Goal: Use online tool/utility: Utilize a website feature to perform a specific function

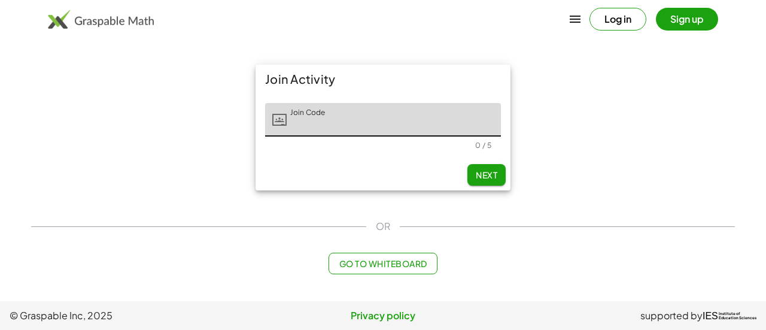
click at [373, 263] on span "Go to Whiteboard" at bounding box center [383, 263] width 88 height 11
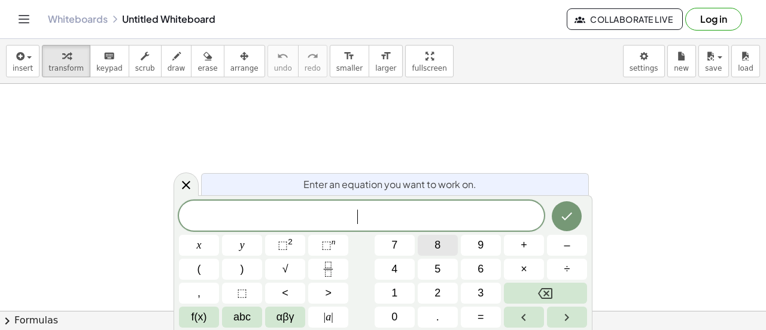
click at [437, 242] on span "8" at bounding box center [437, 245] width 6 height 16
click at [193, 246] on button "x" at bounding box center [199, 245] width 40 height 21
click at [567, 247] on span "–" at bounding box center [567, 245] width 6 height 16
click at [441, 245] on button "8" at bounding box center [438, 245] width 40 height 21
click at [474, 311] on button "=" at bounding box center [481, 316] width 40 height 21
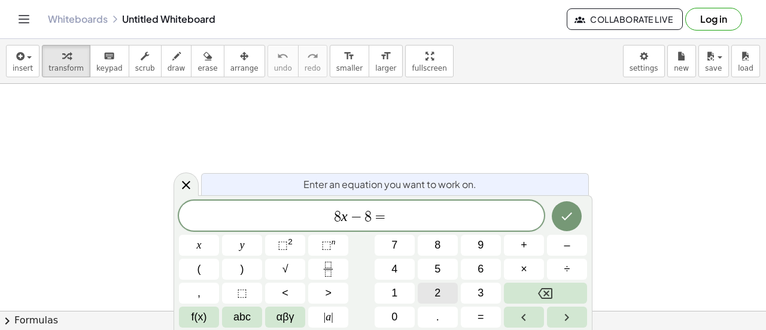
click at [436, 288] on span "2" at bounding box center [437, 293] width 6 height 16
click at [195, 244] on button "x" at bounding box center [199, 245] width 40 height 21
click at [530, 246] on button "+" at bounding box center [524, 245] width 40 height 21
click at [393, 291] on span "1" at bounding box center [394, 293] width 6 height 16
click at [478, 265] on span "6" at bounding box center [481, 269] width 6 height 16
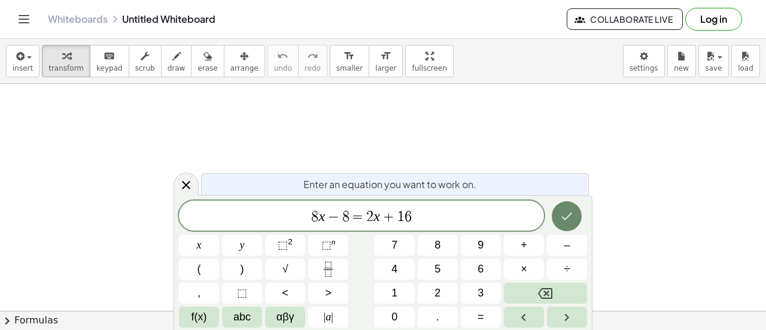
click at [566, 217] on icon "Done" at bounding box center [567, 216] width 14 height 14
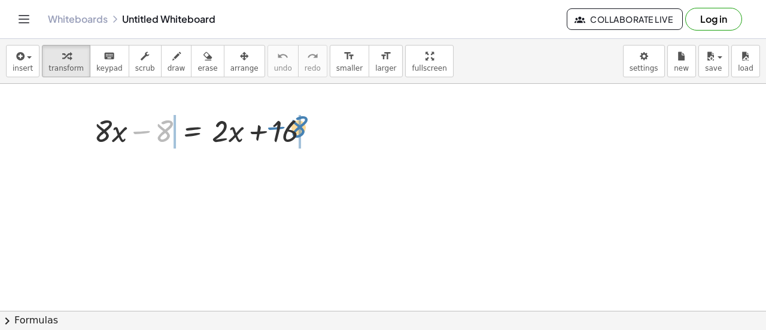
drag, startPoint x: 160, startPoint y: 129, endPoint x: 293, endPoint y: 128, distance: 132.9
click at [293, 128] on div at bounding box center [207, 130] width 238 height 41
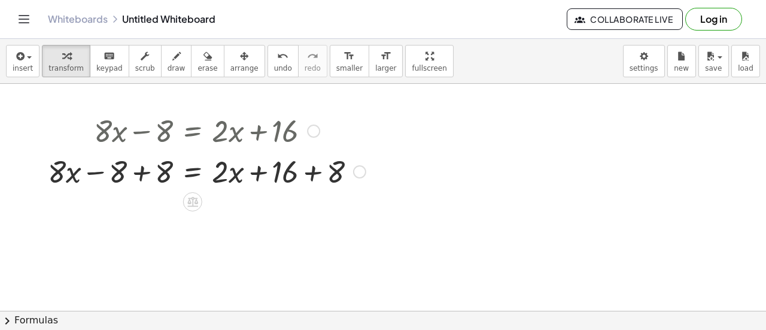
click at [312, 172] on div at bounding box center [207, 170] width 330 height 41
click at [312, 172] on div at bounding box center [187, 170] width 290 height 41
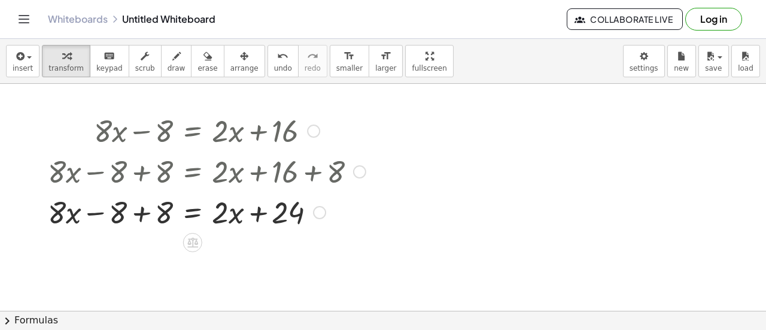
click at [148, 209] on div at bounding box center [207, 211] width 330 height 41
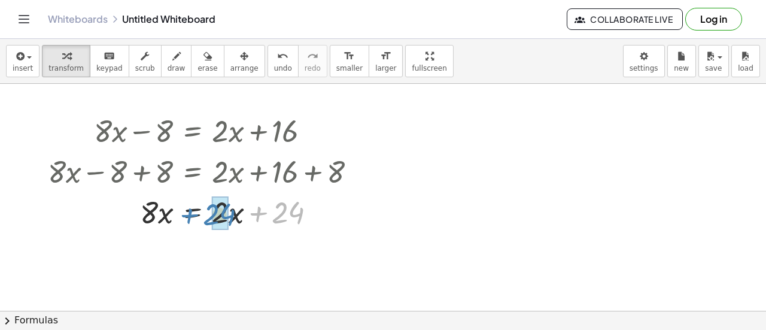
drag, startPoint x: 290, startPoint y: 215, endPoint x: 223, endPoint y: 217, distance: 67.1
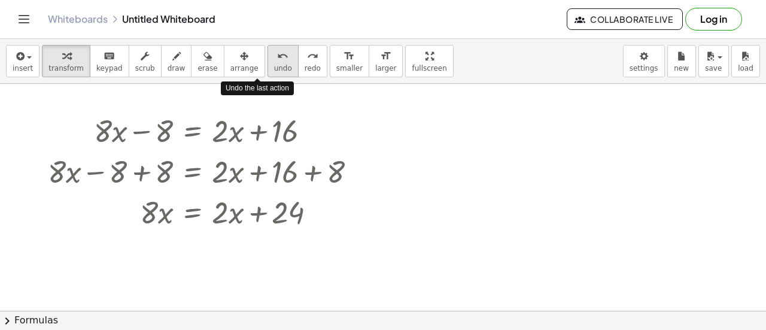
click at [274, 69] on span "undo" at bounding box center [283, 68] width 18 height 8
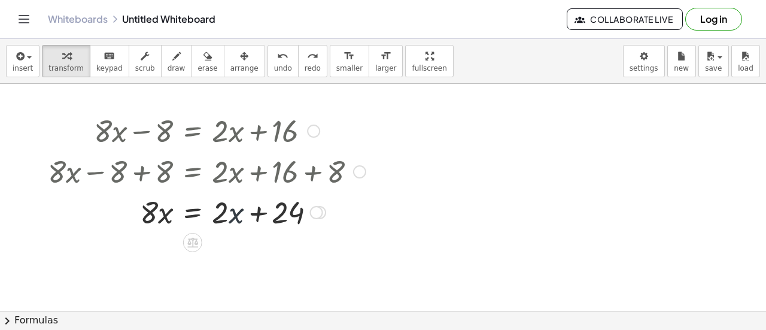
click at [235, 216] on div at bounding box center [198, 211] width 312 height 41
drag, startPoint x: 256, startPoint y: 213, endPoint x: 268, endPoint y: 204, distance: 15.0
click at [268, 204] on div at bounding box center [198, 211] width 312 height 41
drag, startPoint x: 221, startPoint y: 216, endPoint x: 320, endPoint y: 212, distance: 98.8
click at [320, 212] on div at bounding box center [198, 211] width 312 height 41
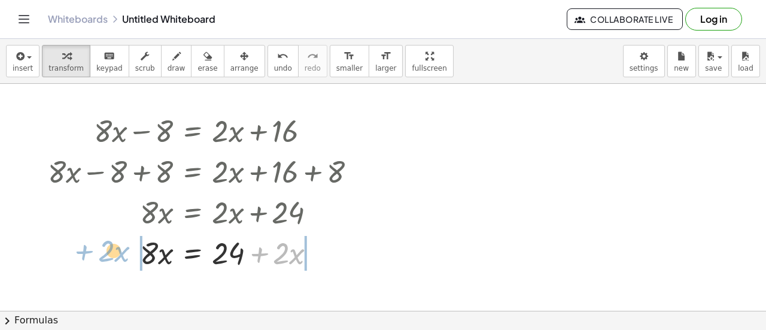
drag, startPoint x: 259, startPoint y: 254, endPoint x: 85, endPoint y: 248, distance: 173.7
click at [85, 248] on div at bounding box center [207, 252] width 330 height 41
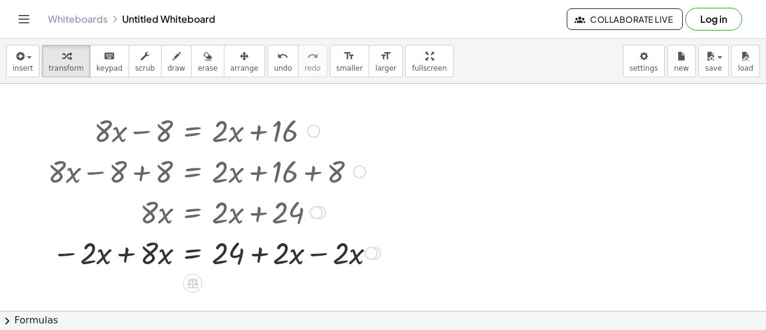
click at [126, 260] on div at bounding box center [214, 252] width 345 height 41
click at [317, 265] on div at bounding box center [217, 252] width 350 height 41
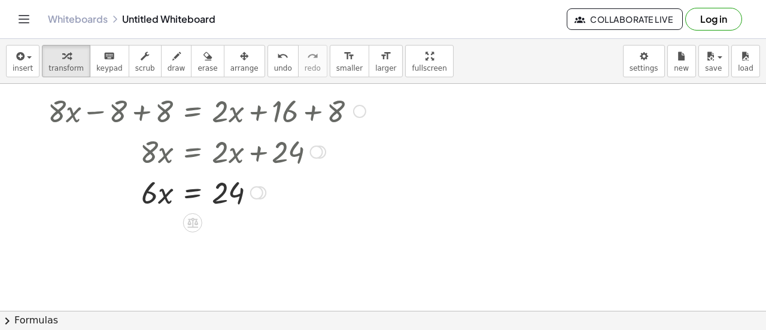
scroll to position [64, 0]
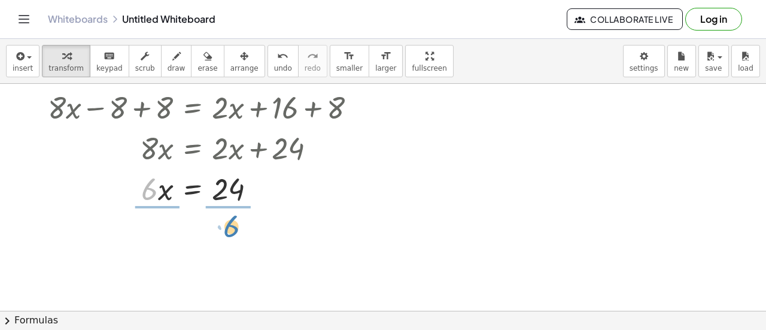
drag, startPoint x: 147, startPoint y: 195, endPoint x: 232, endPoint y: 234, distance: 94.0
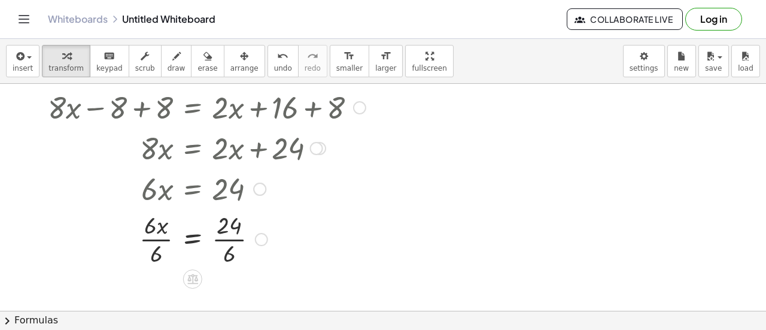
click at [156, 241] on div at bounding box center [207, 238] width 330 height 60
click at [230, 244] on div at bounding box center [207, 238] width 330 height 60
click at [390, 235] on div at bounding box center [383, 286] width 766 height 533
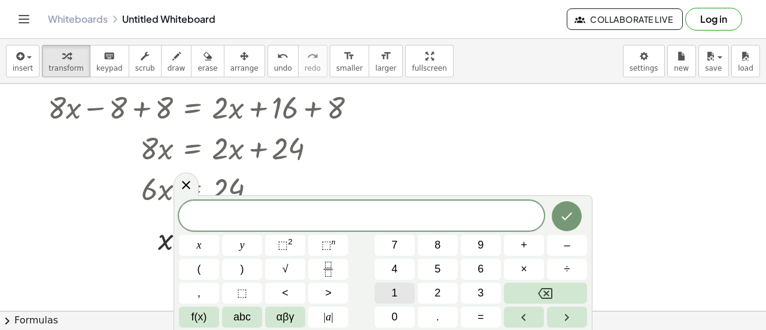
click at [403, 291] on button "1" at bounding box center [395, 292] width 40 height 21
click at [394, 310] on span "0" at bounding box center [394, 317] width 6 height 16
click at [192, 243] on button "x" at bounding box center [199, 245] width 40 height 21
click at [524, 244] on span "+" at bounding box center [524, 245] width 7 height 16
click at [394, 267] on span "4" at bounding box center [394, 269] width 6 height 16
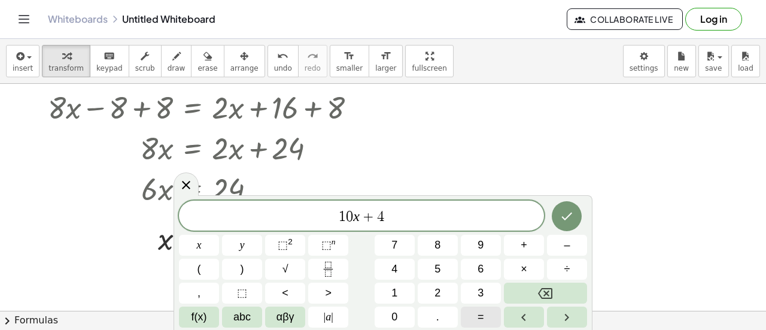
click at [484, 317] on span "=" at bounding box center [481, 317] width 7 height 16
click at [439, 265] on span "5" at bounding box center [437, 269] width 6 height 16
click at [195, 247] on button "x" at bounding box center [199, 245] width 40 height 21
click at [566, 244] on span "–" at bounding box center [567, 245] width 6 height 16
click at [438, 289] on span "2" at bounding box center [437, 293] width 6 height 16
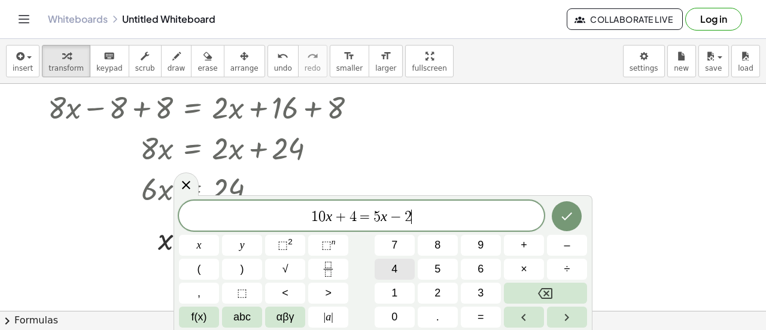
click at [385, 269] on button "4" at bounding box center [395, 269] width 40 height 21
click at [567, 217] on icon "Done" at bounding box center [567, 216] width 11 height 8
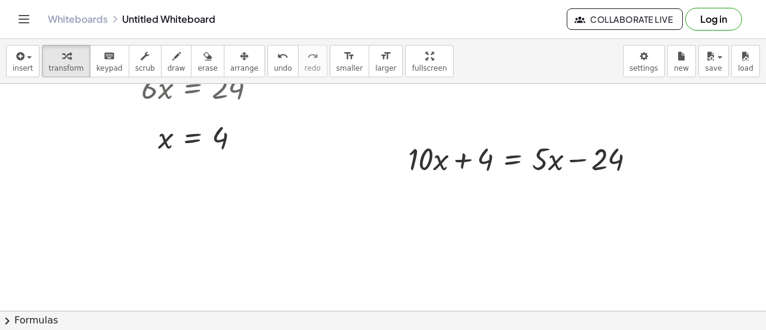
scroll to position [166, 0]
drag, startPoint x: 473, startPoint y: 159, endPoint x: 627, endPoint y: 156, distance: 154.4
click at [627, 156] on div at bounding box center [526, 157] width 249 height 41
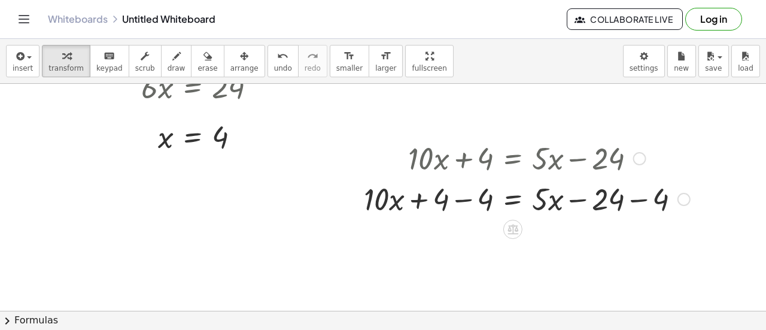
click at [454, 197] on div at bounding box center [527, 198] width 338 height 41
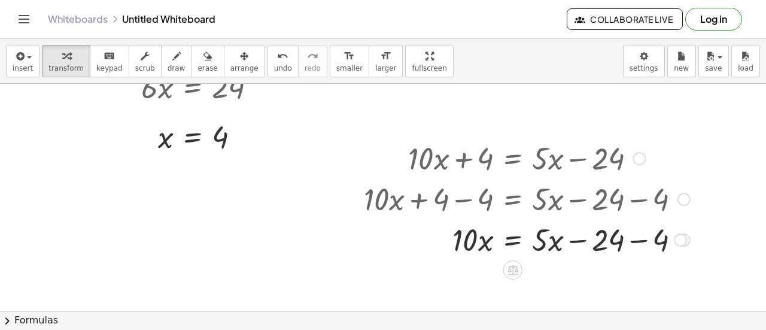
click at [637, 242] on div at bounding box center [527, 238] width 338 height 41
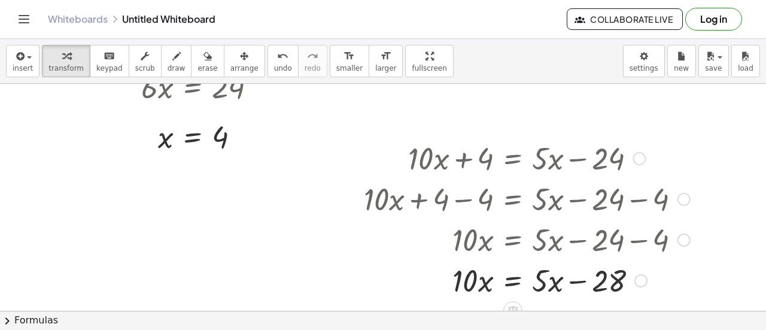
click at [627, 200] on div at bounding box center [527, 198] width 338 height 41
click at [637, 197] on div at bounding box center [527, 198] width 338 height 41
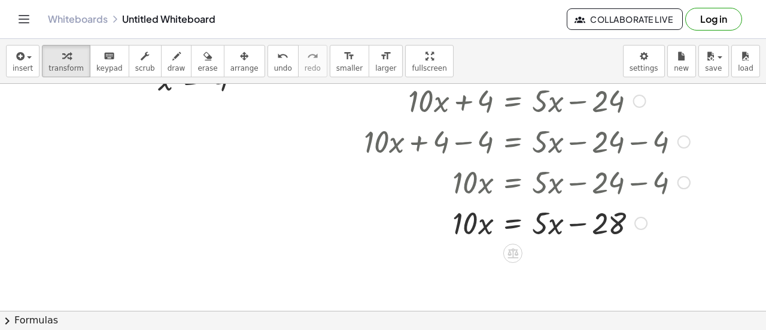
scroll to position [224, 0]
drag, startPoint x: 540, startPoint y: 223, endPoint x: 655, endPoint y: 216, distance: 115.7
click at [655, 216] on div at bounding box center [527, 221] width 338 height 41
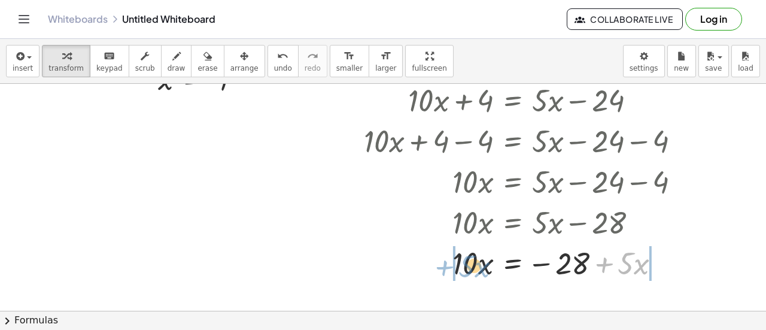
drag, startPoint x: 604, startPoint y: 263, endPoint x: 445, endPoint y: 262, distance: 159.2
click at [445, 262] on div at bounding box center [527, 262] width 338 height 41
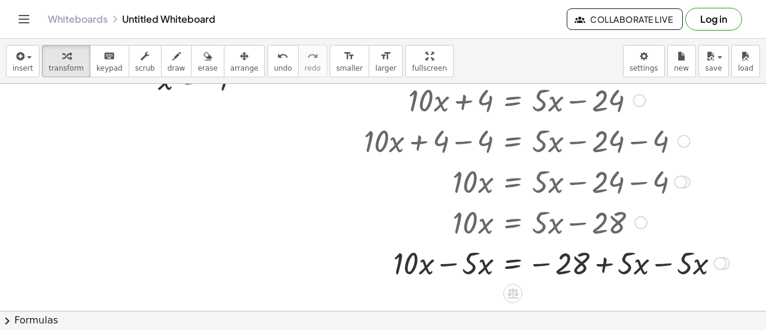
click at [445, 260] on div at bounding box center [547, 262] width 378 height 41
click at [660, 264] on div at bounding box center [547, 262] width 378 height 41
click at [660, 264] on div at bounding box center [527, 262] width 338 height 41
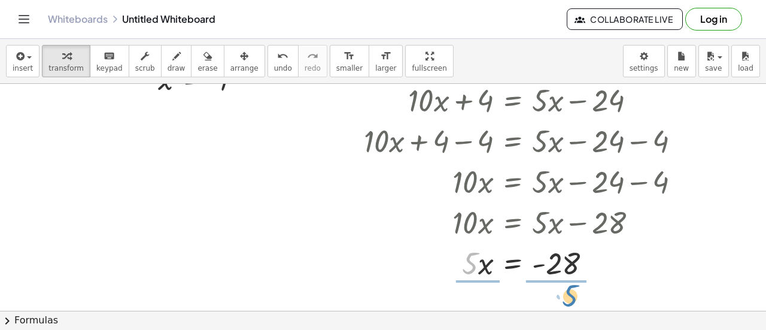
drag, startPoint x: 471, startPoint y: 263, endPoint x: 571, endPoint y: 293, distance: 104.5
click at [571, 293] on div "+ · 10 · x + 4 = + · 5 · x − 24 + · 10 · x + 4 − 4 = + · 5 · x − 24 − 4 + · 10 …" at bounding box center [522, 185] width 353 height 219
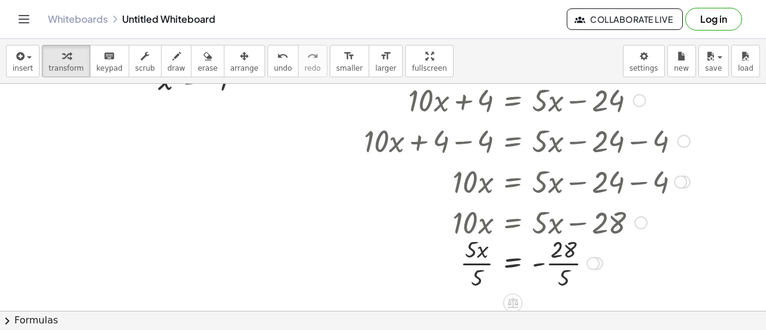
click at [478, 264] on div at bounding box center [527, 262] width 338 height 60
click at [561, 268] on div at bounding box center [527, 262] width 338 height 60
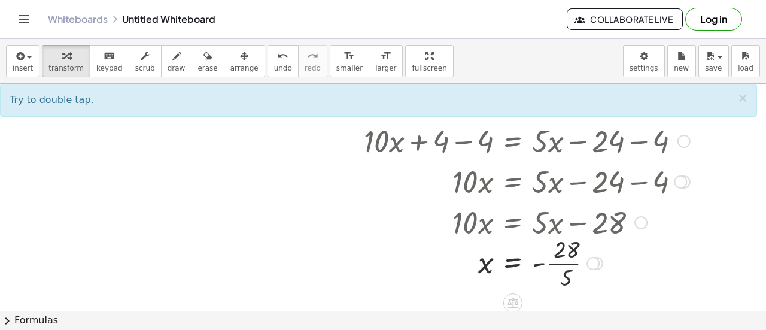
click at [559, 263] on div at bounding box center [527, 262] width 338 height 60
click at [558, 262] on div at bounding box center [527, 262] width 338 height 60
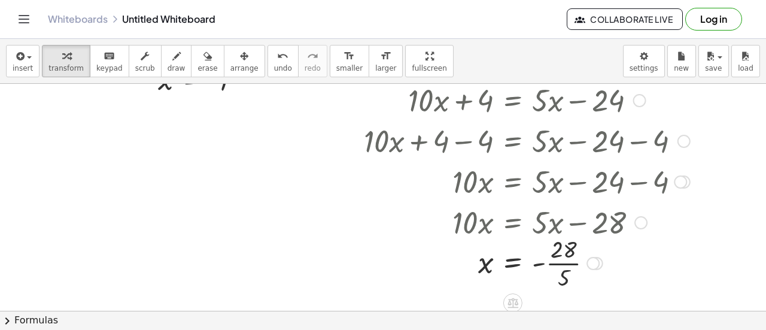
click at [558, 262] on div at bounding box center [527, 262] width 338 height 60
